Goal: Task Accomplishment & Management: Manage account settings

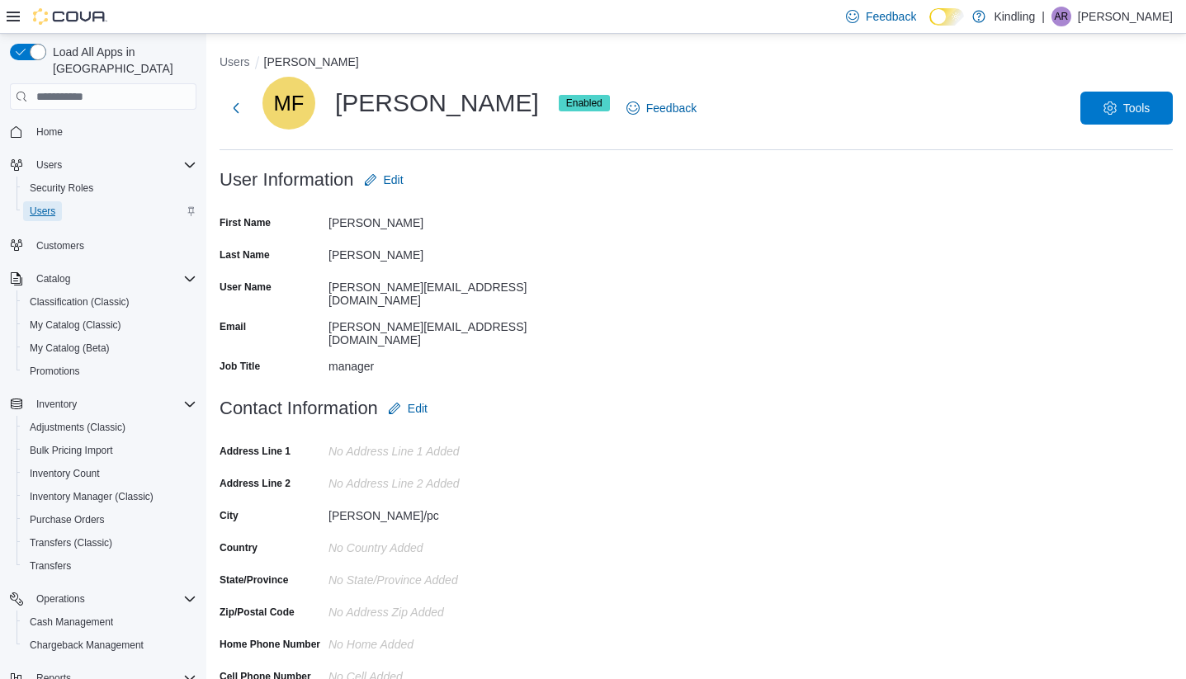
click at [42, 205] on span "Users" at bounding box center [43, 211] width 26 height 13
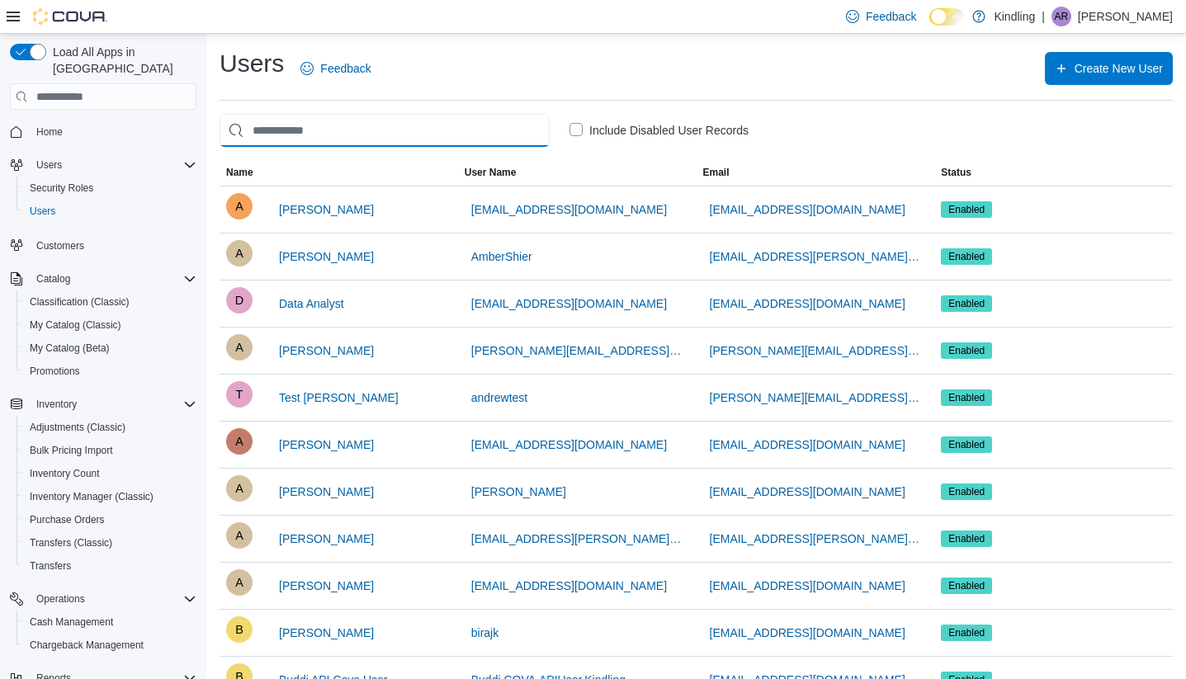
click at [386, 130] on input "search" at bounding box center [385, 130] width 330 height 33
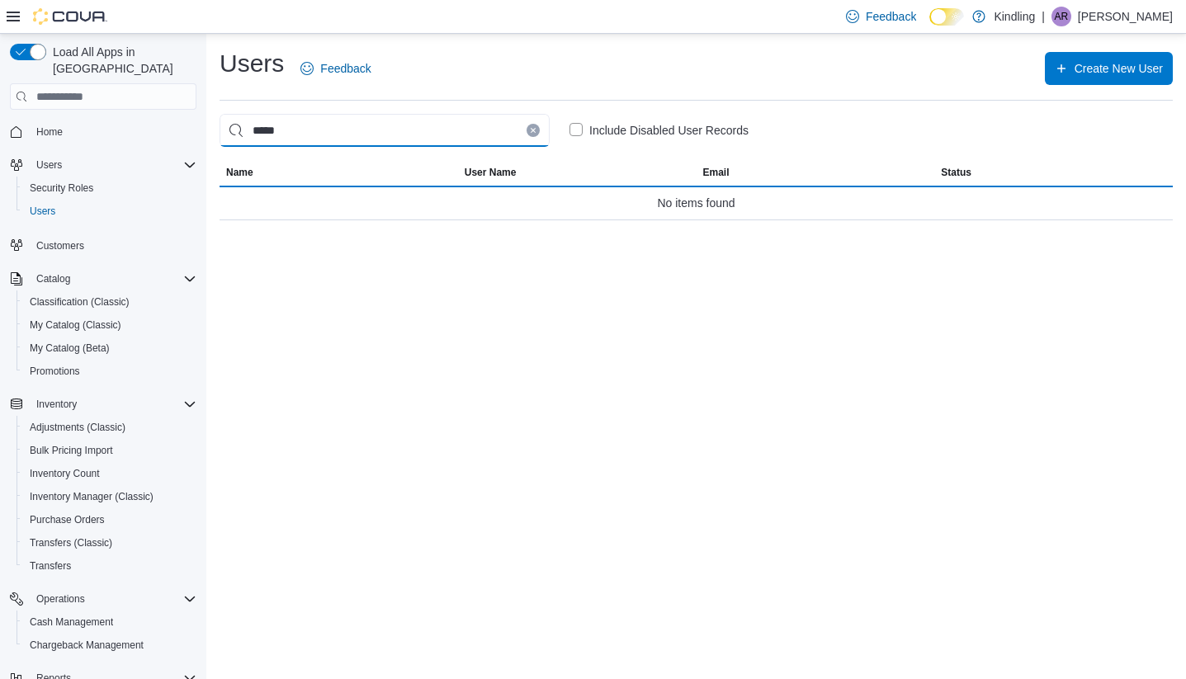
type input "******"
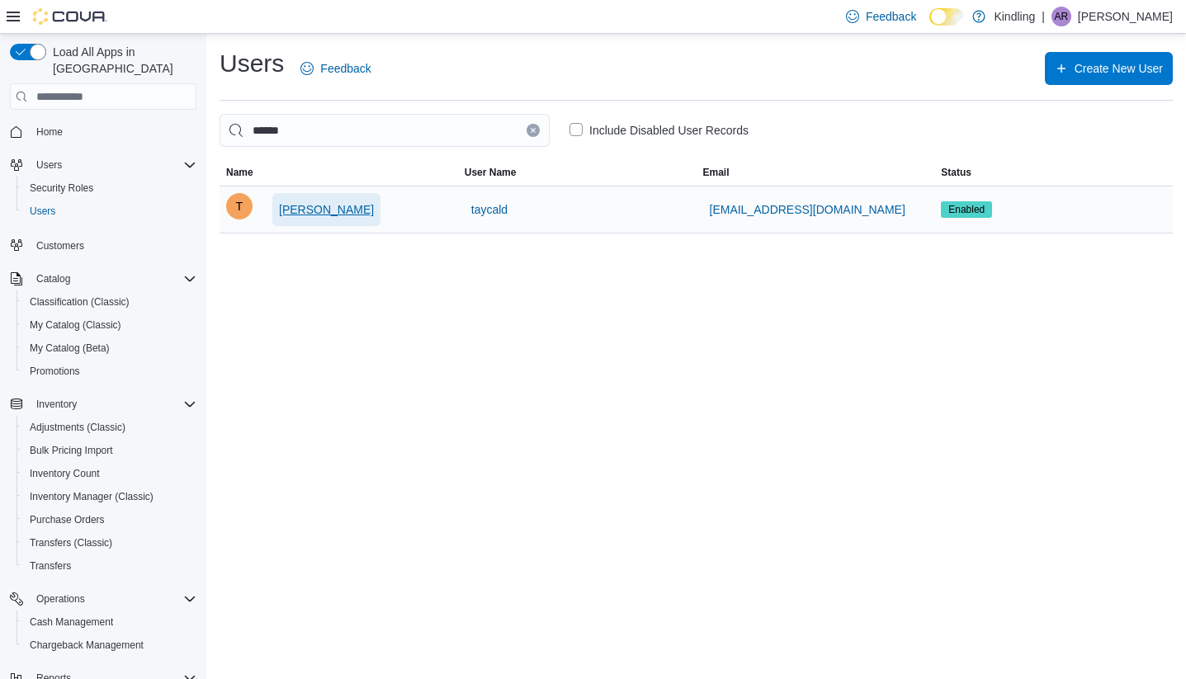
click at [351, 209] on span "[PERSON_NAME]" at bounding box center [326, 209] width 95 height 17
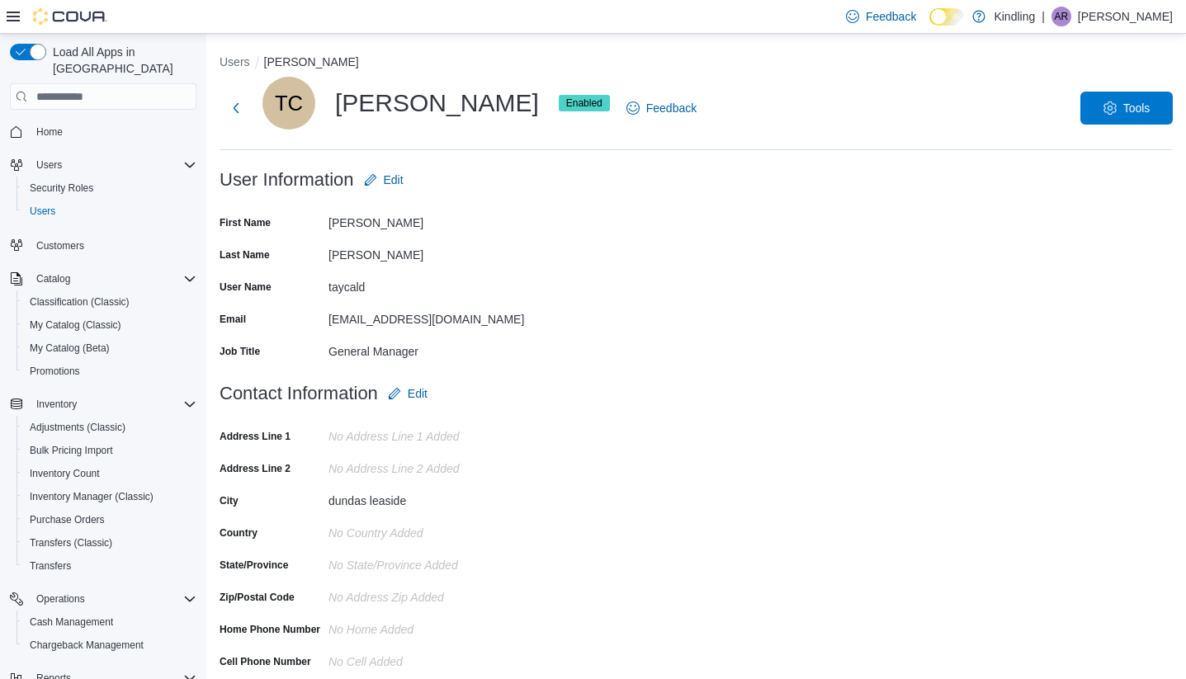
scroll to position [150, 0]
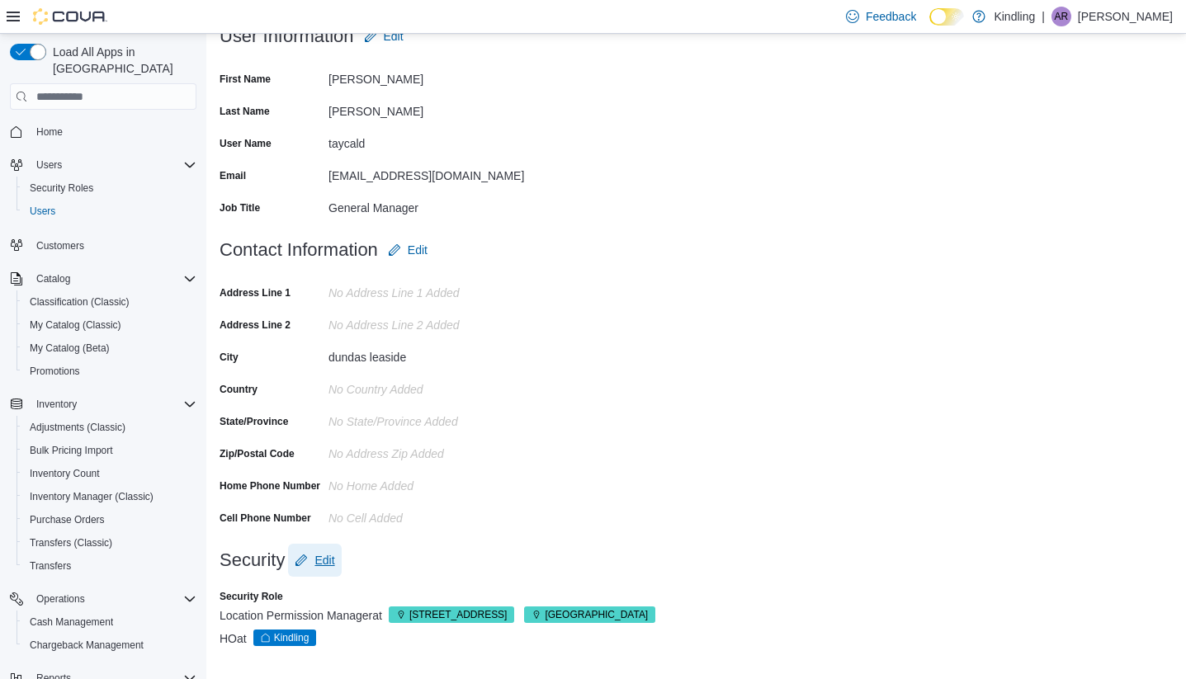
click at [329, 562] on span "Edit" at bounding box center [325, 560] width 20 height 17
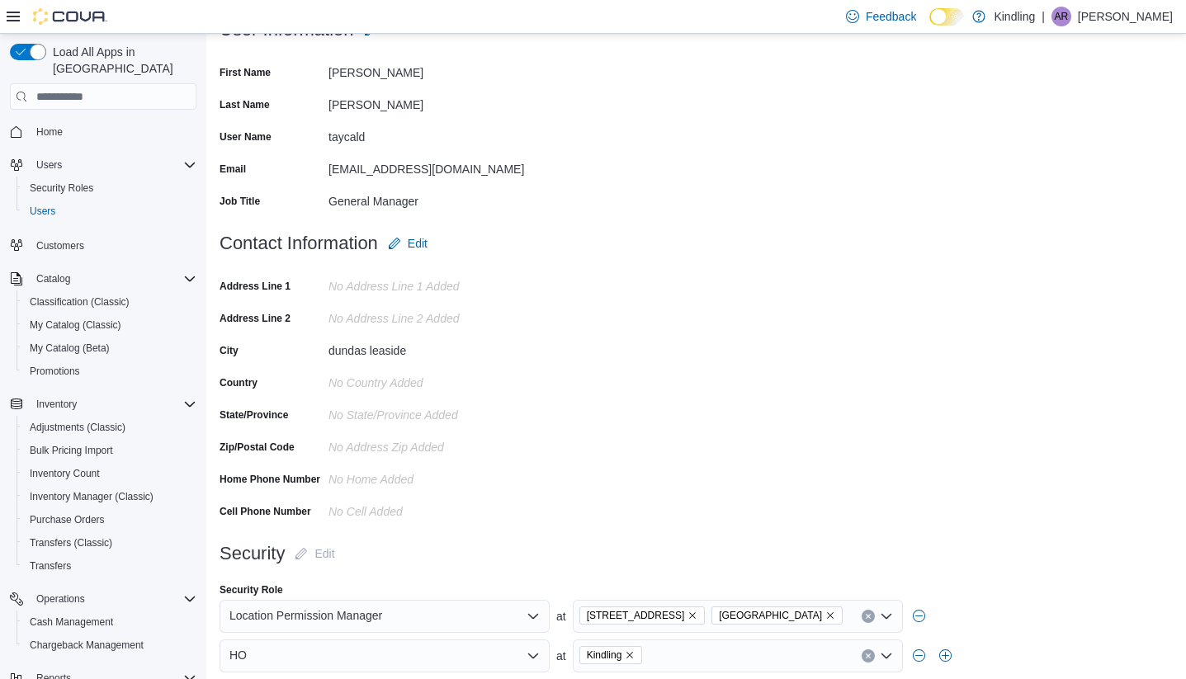
scroll to position [241, 0]
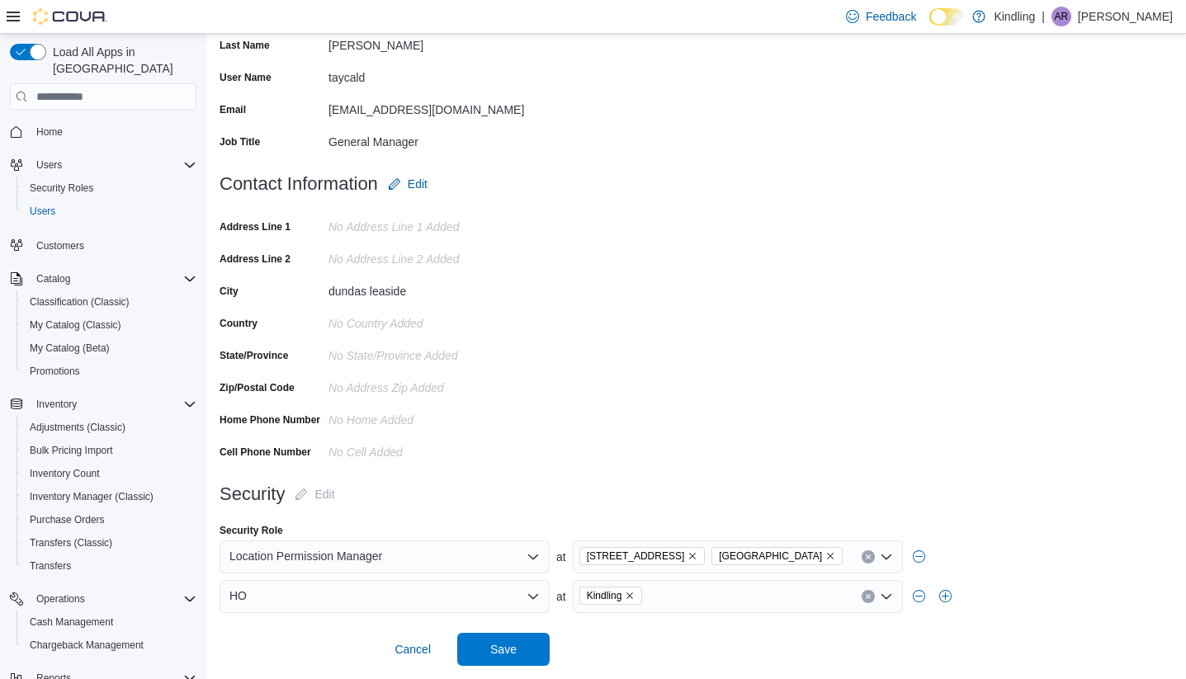
click at [360, 596] on div "HO" at bounding box center [385, 596] width 330 height 33
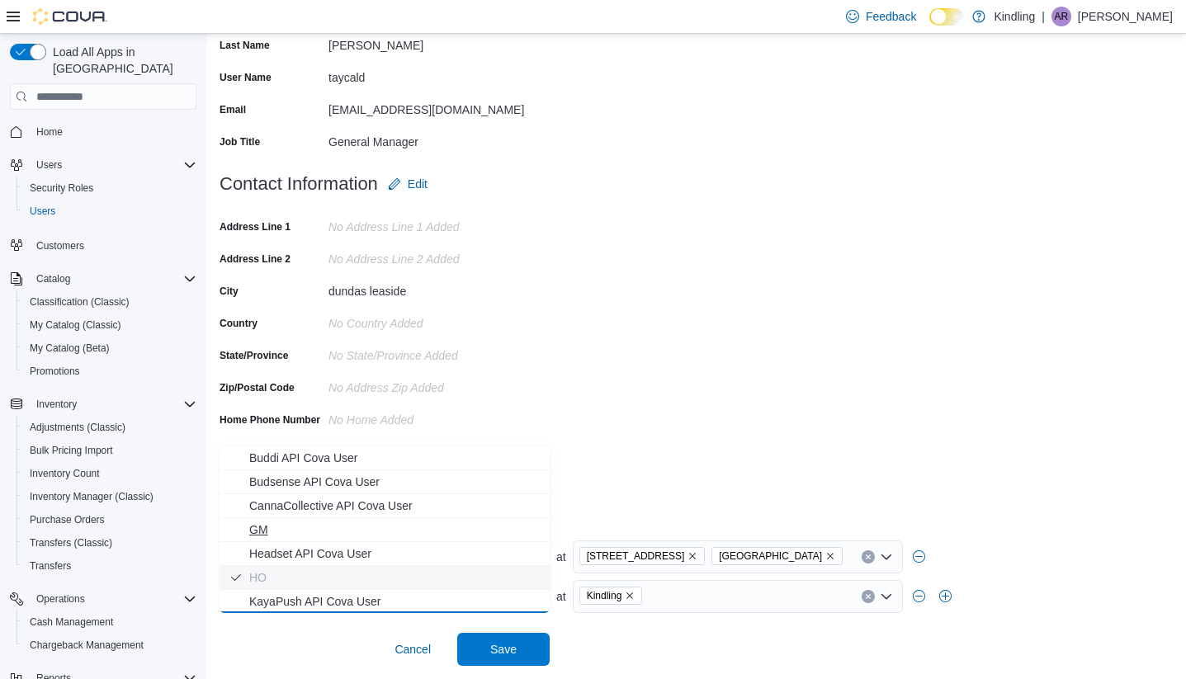
click at [352, 522] on span "GM" at bounding box center [394, 530] width 291 height 17
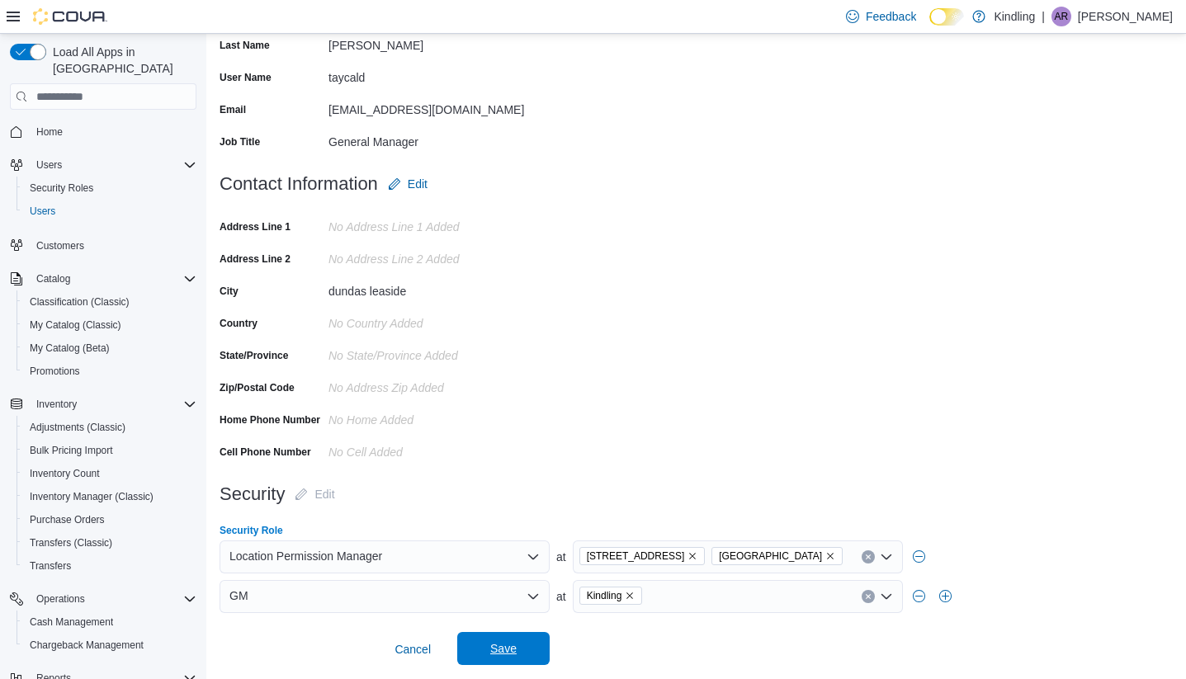
click at [511, 651] on span "Save" at bounding box center [503, 649] width 26 height 17
